Goal: Task Accomplishment & Management: Use online tool/utility

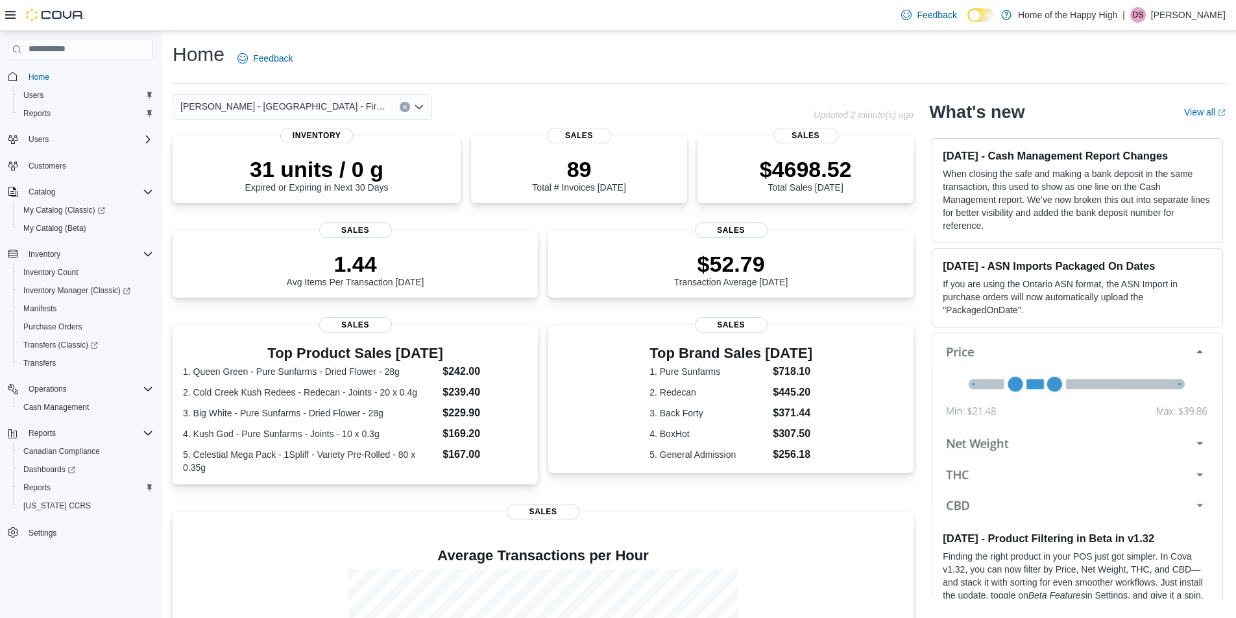
click at [515, 92] on div "Home Feedback [PERSON_NAME] - [GEOGRAPHIC_DATA] - Fire & Flower Updated 2 minut…" at bounding box center [698, 413] width 1073 height 765
click at [37, 490] on span "Reports" at bounding box center [36, 488] width 27 height 10
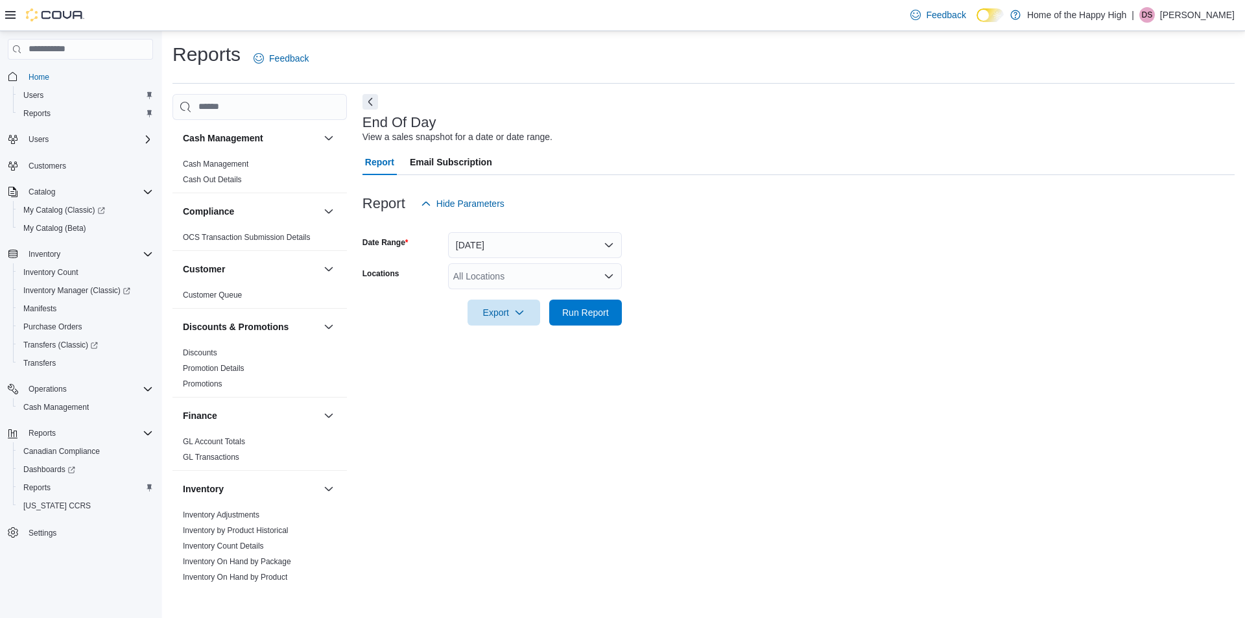
click at [484, 279] on div "All Locations" at bounding box center [535, 276] width 174 height 26
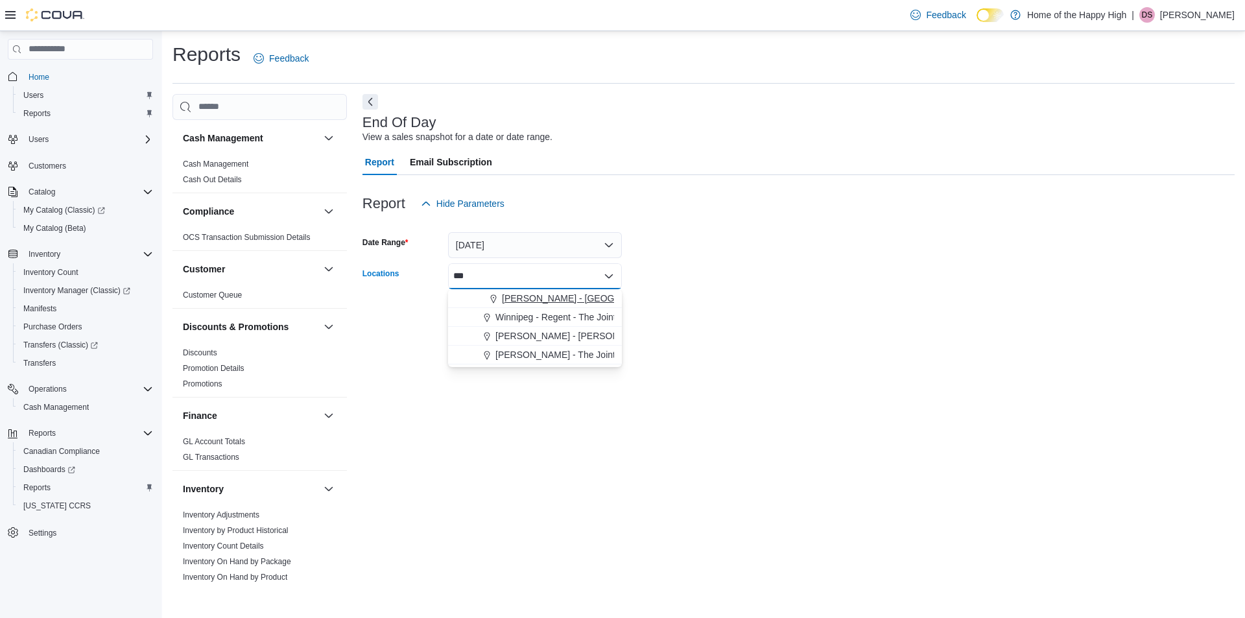
type input "***"
click at [494, 292] on span "Choose from the following options" at bounding box center [495, 298] width 14 height 13
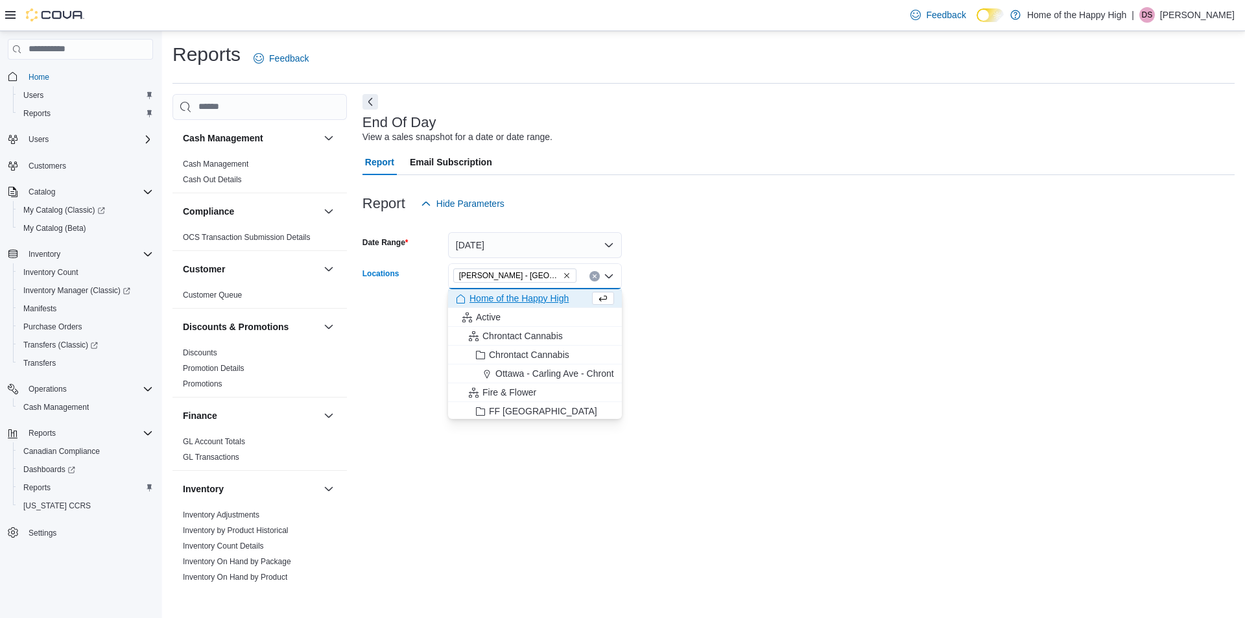
click at [782, 296] on div at bounding box center [799, 294] width 872 height 10
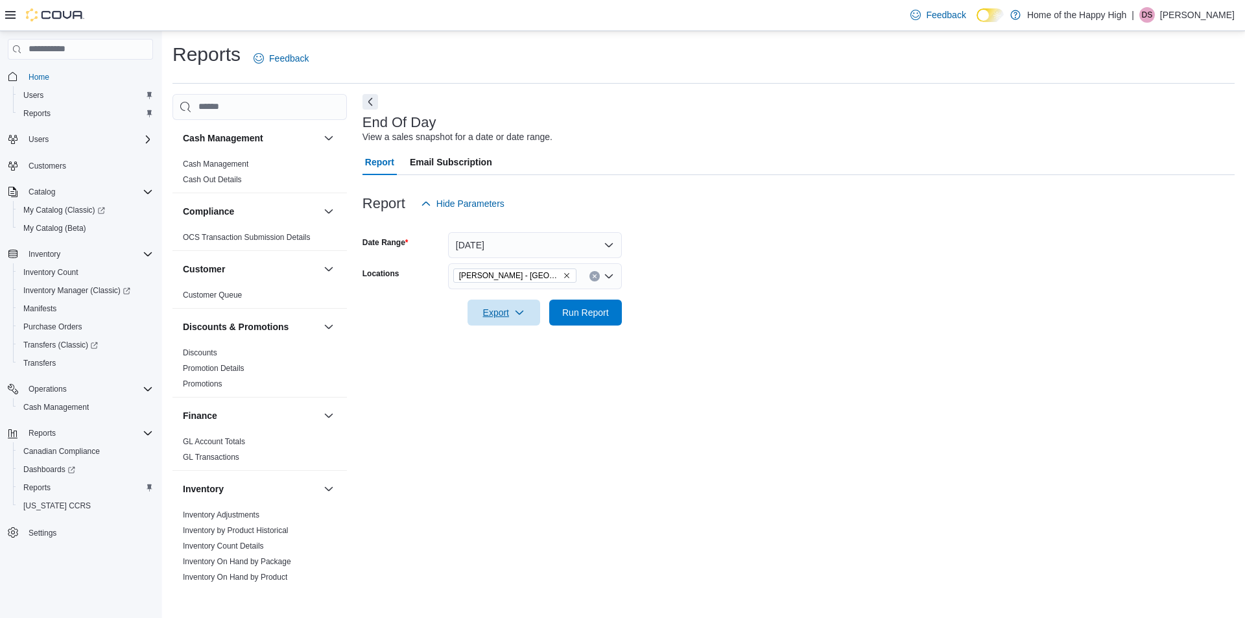
click at [539, 309] on button "Export" at bounding box center [504, 313] width 73 height 26
click at [578, 310] on span "Run Report" at bounding box center [585, 311] width 47 height 13
